Goal: Task Accomplishment & Management: Use online tool/utility

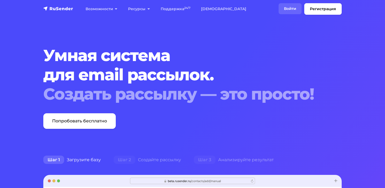
click at [286, 8] on link "Войти" at bounding box center [289, 8] width 23 height 11
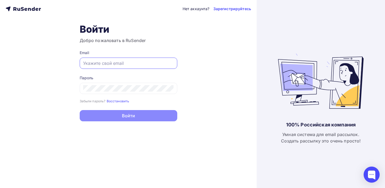
click at [116, 63] on input "text" at bounding box center [128, 63] width 91 height 6
click at [113, 65] on input "text" at bounding box center [128, 63] width 91 height 6
click at [130, 64] on input "text" at bounding box center [128, 63] width 91 height 6
paste input "[EMAIL_ADDRESS][DOMAIN_NAME]"
type input "[EMAIL_ADDRESS][DOMAIN_NAME]"
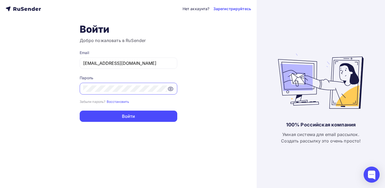
click at [80, 110] on button "Войти" at bounding box center [129, 115] width 98 height 11
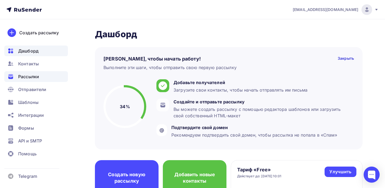
click at [28, 75] on span "Рассылки" at bounding box center [28, 76] width 21 height 6
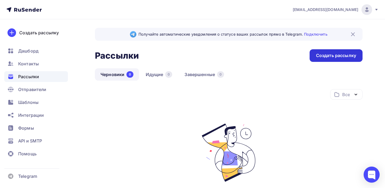
click at [328, 57] on div "Создать рассылку" at bounding box center [336, 55] width 40 height 6
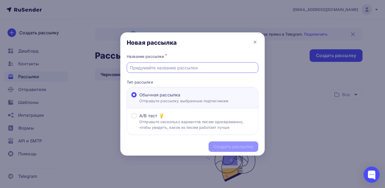
click at [184, 68] on input "text" at bounding box center [192, 67] width 125 height 6
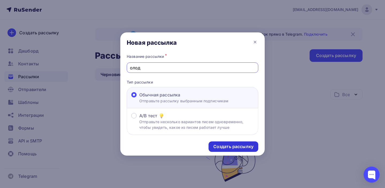
type input "олод"
click at [233, 145] on div "Создать рассылку" at bounding box center [233, 146] width 40 height 6
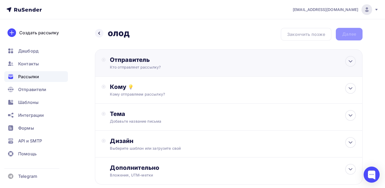
click at [150, 64] on div "Кто отправляет рассылку?" at bounding box center [162, 66] width 104 height 5
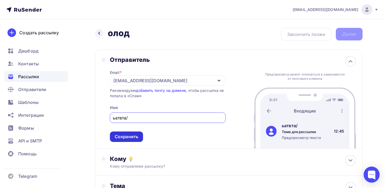
type input "ьатвта/"
click at [130, 134] on div "Сохранить" at bounding box center [126, 136] width 33 height 10
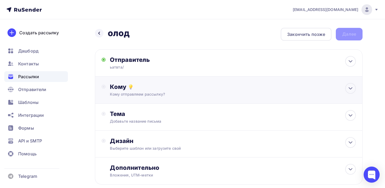
click at [148, 92] on div "Кому отправляем рассылку?" at bounding box center [220, 93] width 221 height 5
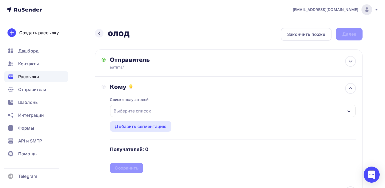
click at [143, 110] on div "Выберите список" at bounding box center [132, 111] width 42 height 10
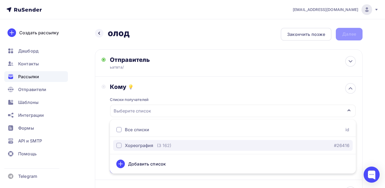
click at [144, 146] on div "Хореография" at bounding box center [139, 145] width 28 height 6
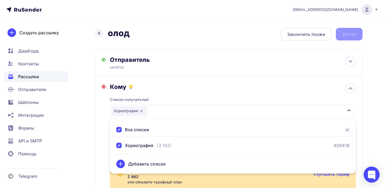
click at [364, 124] on div "Назад олод олод Закончить позже Далее Отправитель ьатвта/ Email * [EMAIL_ADDRES…" at bounding box center [192, 176] width 385 height 314
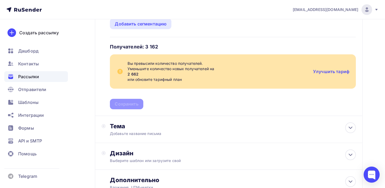
scroll to position [103, 0]
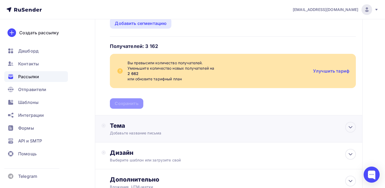
click at [155, 137] on div "Тема Добавьте название письма Тема * Рекомендуем использовать не более 150 симв…" at bounding box center [228, 128] width 267 height 27
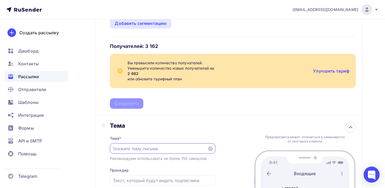
scroll to position [0, 0]
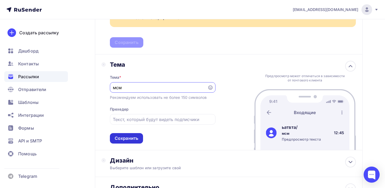
type input "мсм"
click at [137, 138] on div "Сохранить" at bounding box center [127, 138] width 24 height 6
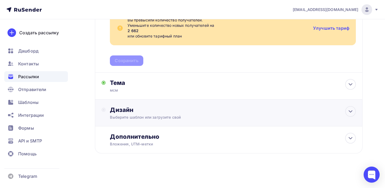
click at [139, 116] on div "Выберите шаблон или загрузите свой" at bounding box center [220, 116] width 221 height 5
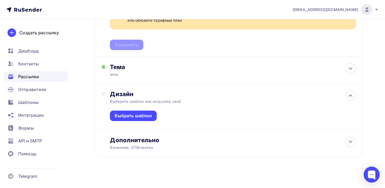
scroll to position [164, 0]
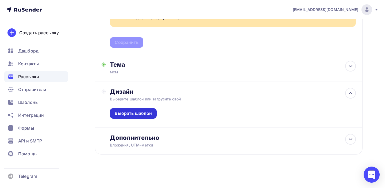
click at [139, 114] on div "Выбрать шаблон" at bounding box center [133, 113] width 37 height 6
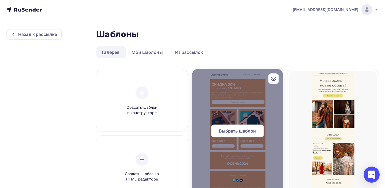
click at [239, 131] on span "Выбрать шаблон" at bounding box center [237, 130] width 37 height 6
